Goal: Use online tool/utility: Utilize a website feature to perform a specific function

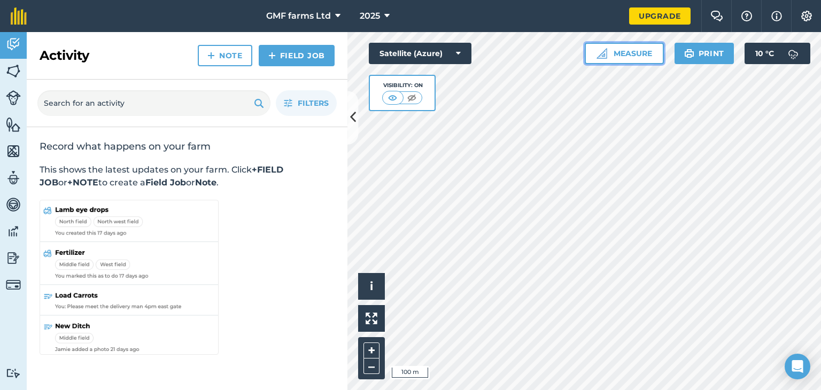
click at [632, 49] on button "Measure" at bounding box center [624, 53] width 79 height 21
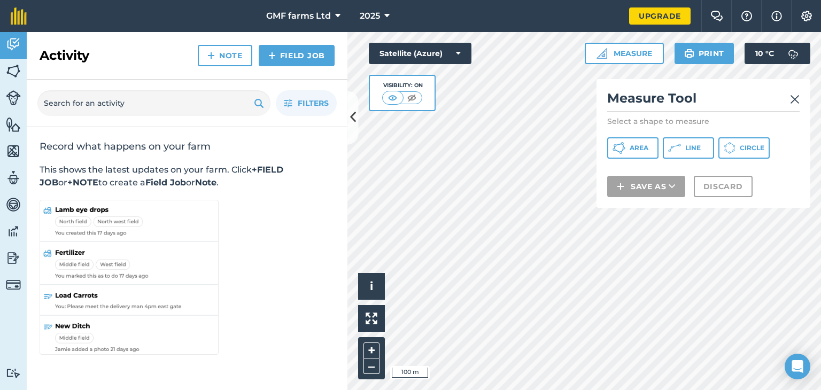
click at [691, 149] on span "Line" at bounding box center [692, 148] width 15 height 9
click at [461, 81] on div "Satellite (Azure) Visibility: On" at bounding box center [420, 77] width 103 height 68
click at [797, 95] on img at bounding box center [795, 99] width 10 height 13
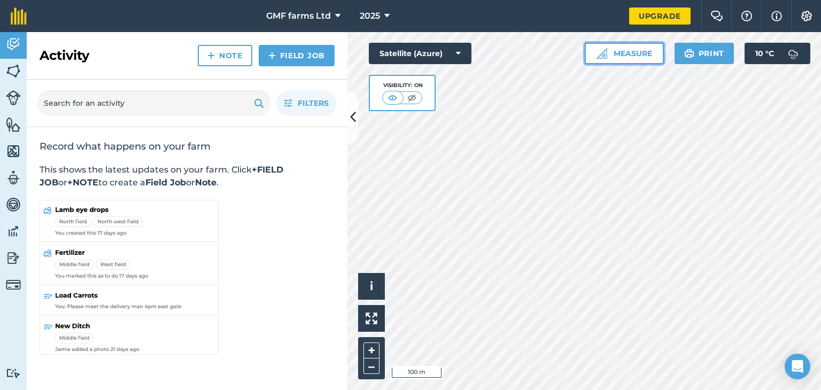
click at [637, 56] on button "Measure" at bounding box center [624, 53] width 79 height 21
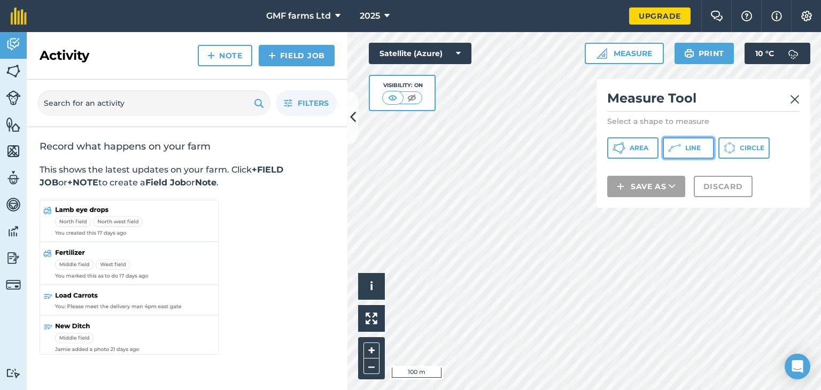
click at [688, 143] on button "Line" at bounding box center [688, 147] width 51 height 21
click at [793, 97] on img at bounding box center [795, 99] width 10 height 13
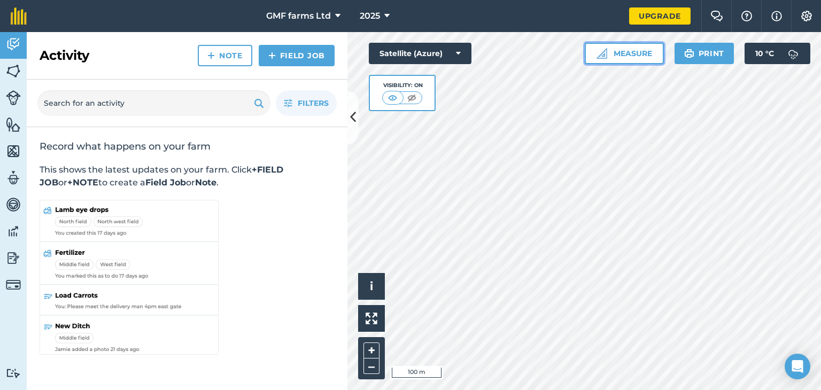
click at [638, 54] on button "Measure" at bounding box center [624, 53] width 79 height 21
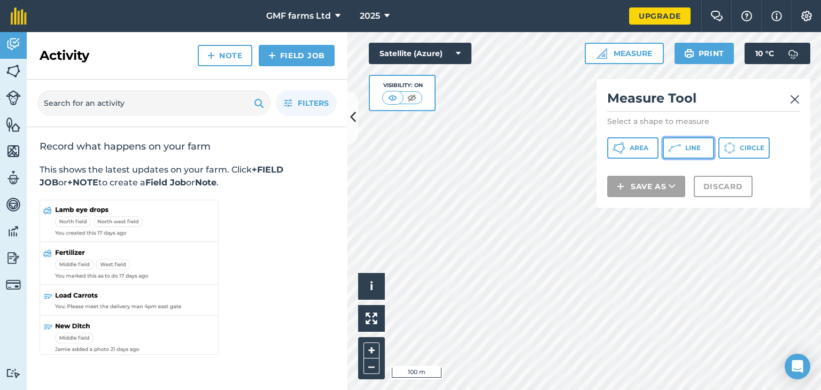
click at [625, 145] on icon at bounding box center [618, 148] width 13 height 13
click at [792, 97] on img at bounding box center [795, 99] width 10 height 13
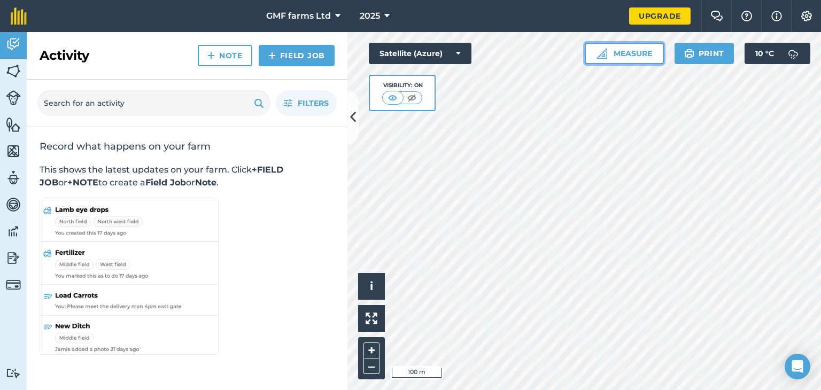
click at [625, 56] on button "Measure" at bounding box center [624, 53] width 79 height 21
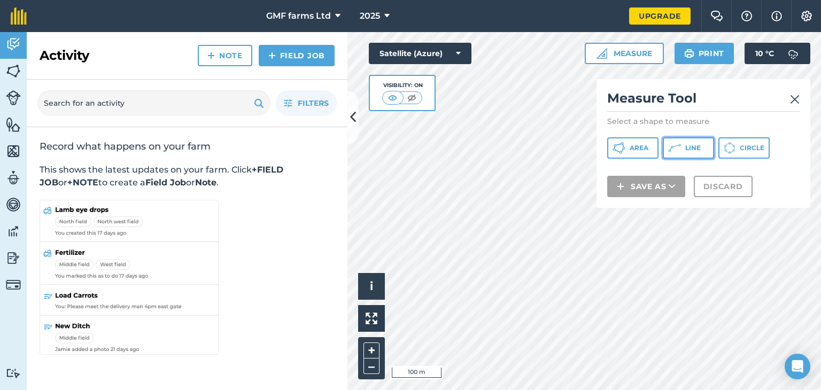
click at [690, 142] on button "Line" at bounding box center [688, 147] width 51 height 21
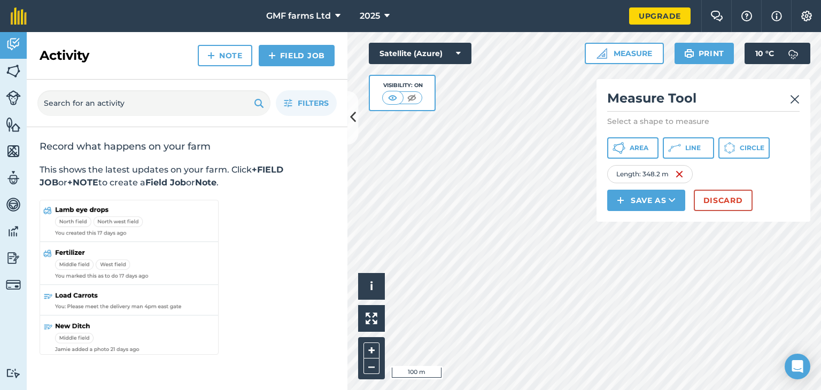
click at [793, 100] on img at bounding box center [795, 99] width 10 height 13
